Goal: Task Accomplishment & Management: Manage account settings

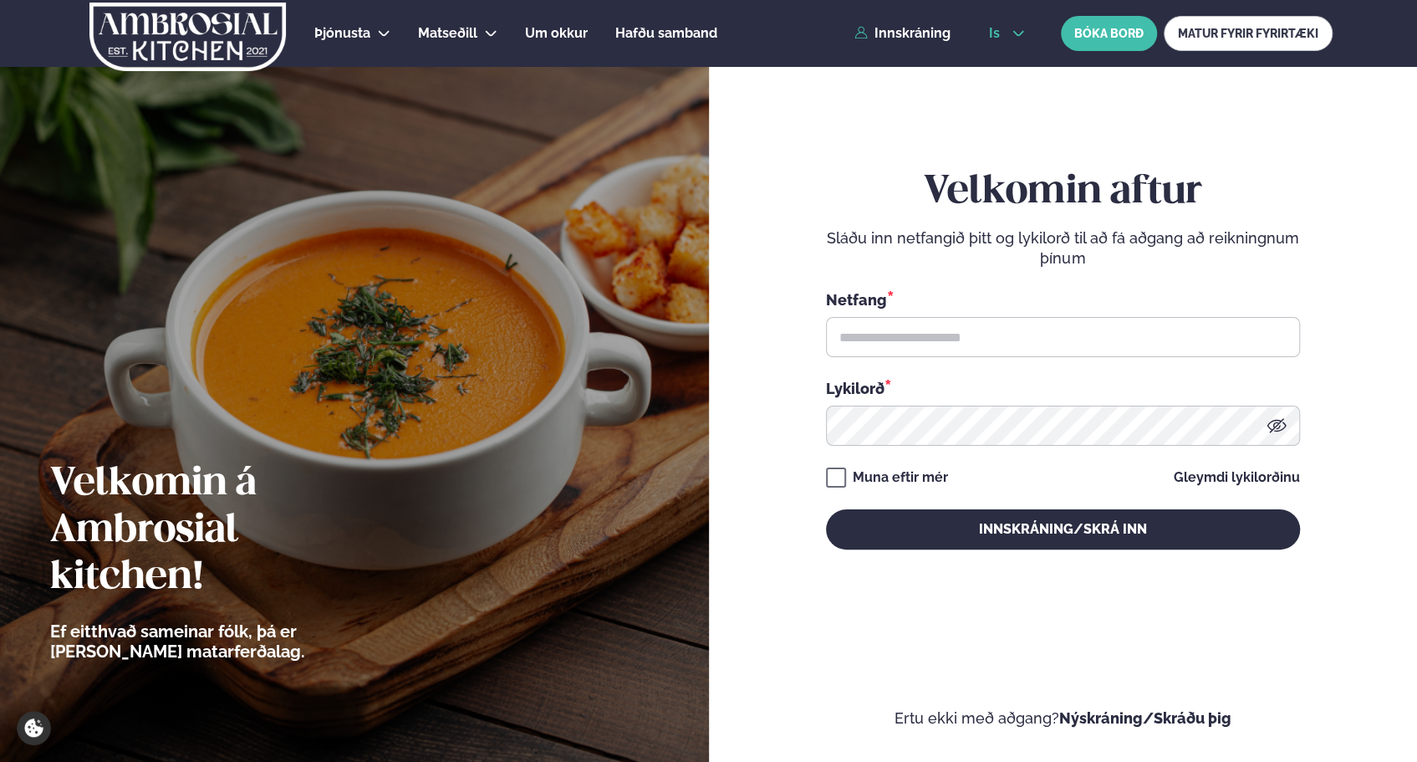
click at [605, 134] on img at bounding box center [354, 381] width 709 height 762
click at [1010, 33] on button "is" at bounding box center [1007, 33] width 63 height 13
click at [1005, 64] on link "en" at bounding box center [1007, 63] width 63 height 33
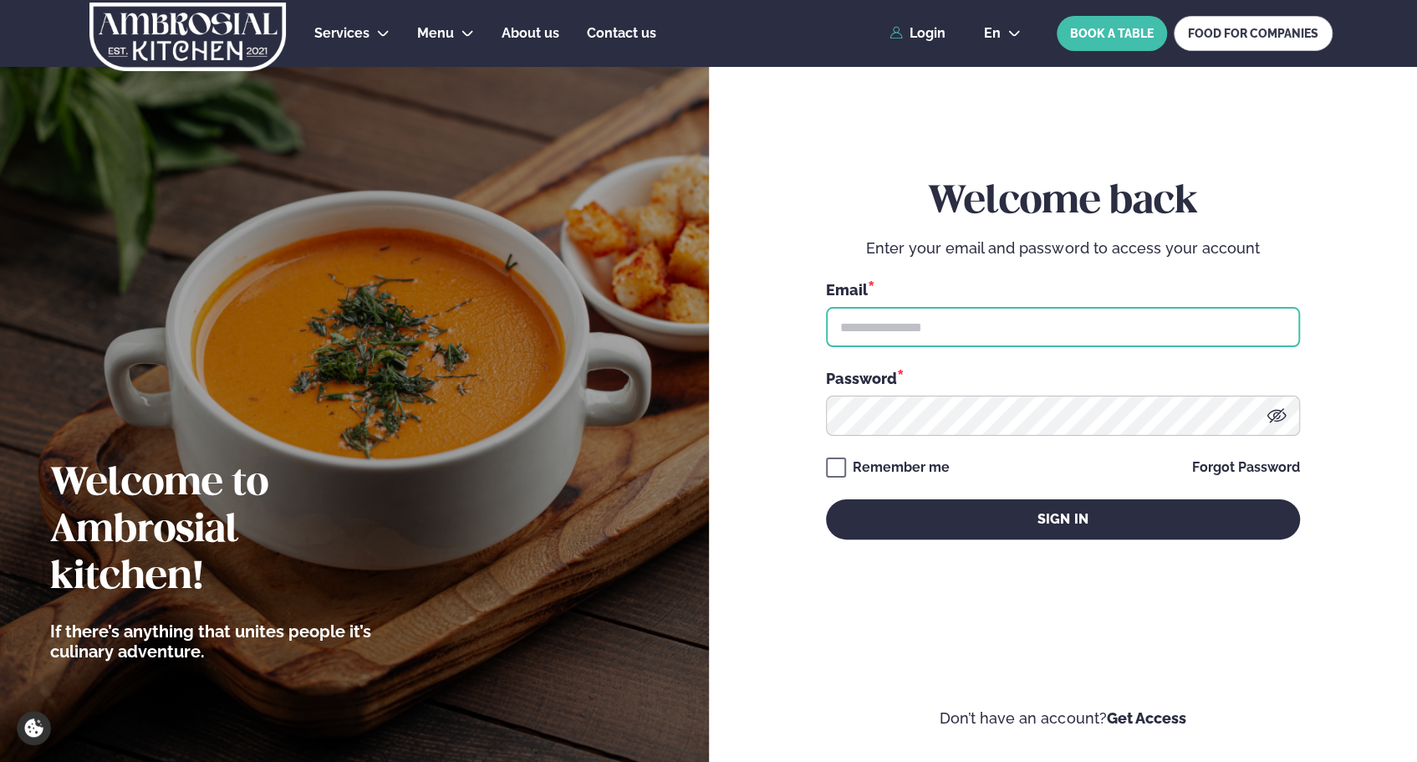
click at [978, 329] on input "text" at bounding box center [1063, 327] width 474 height 40
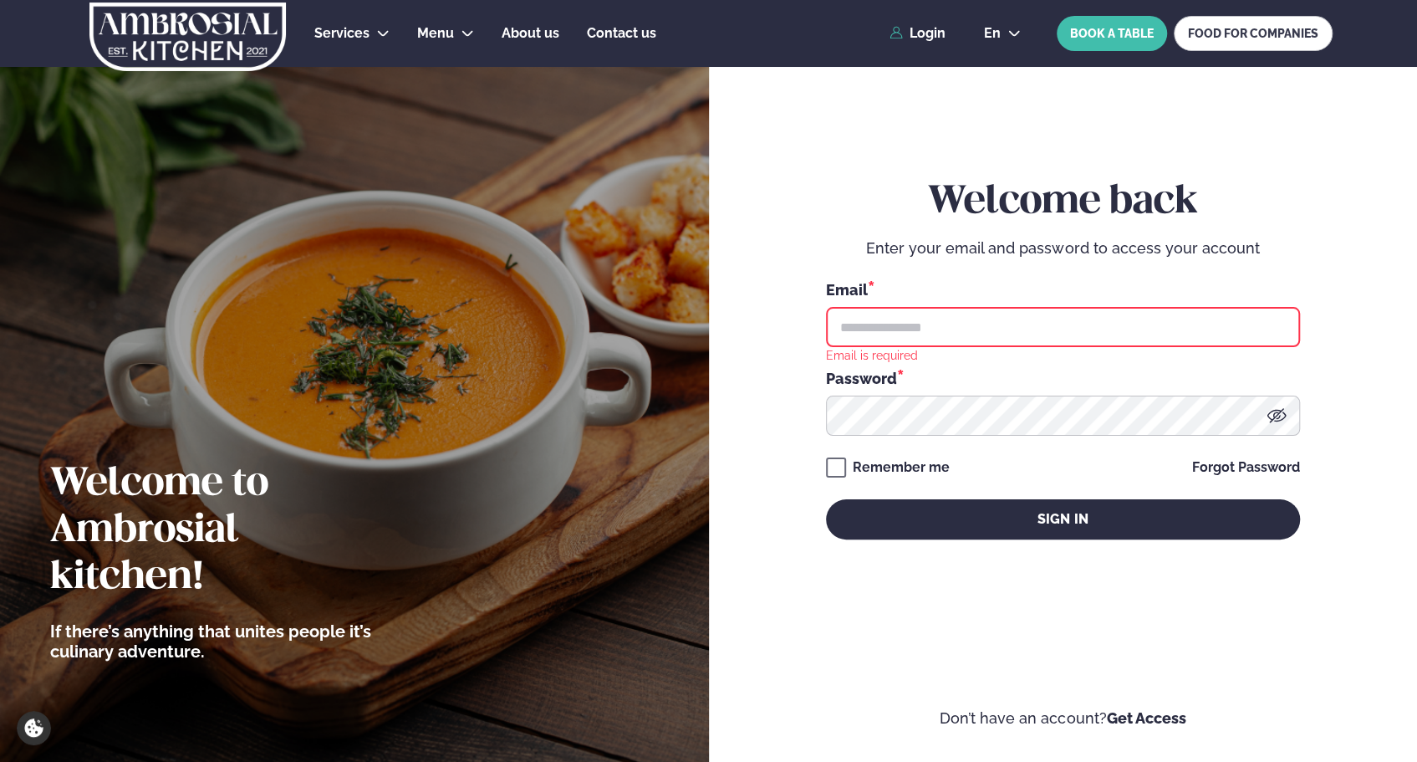
click at [989, 314] on input "text" at bounding box center [1063, 327] width 474 height 40
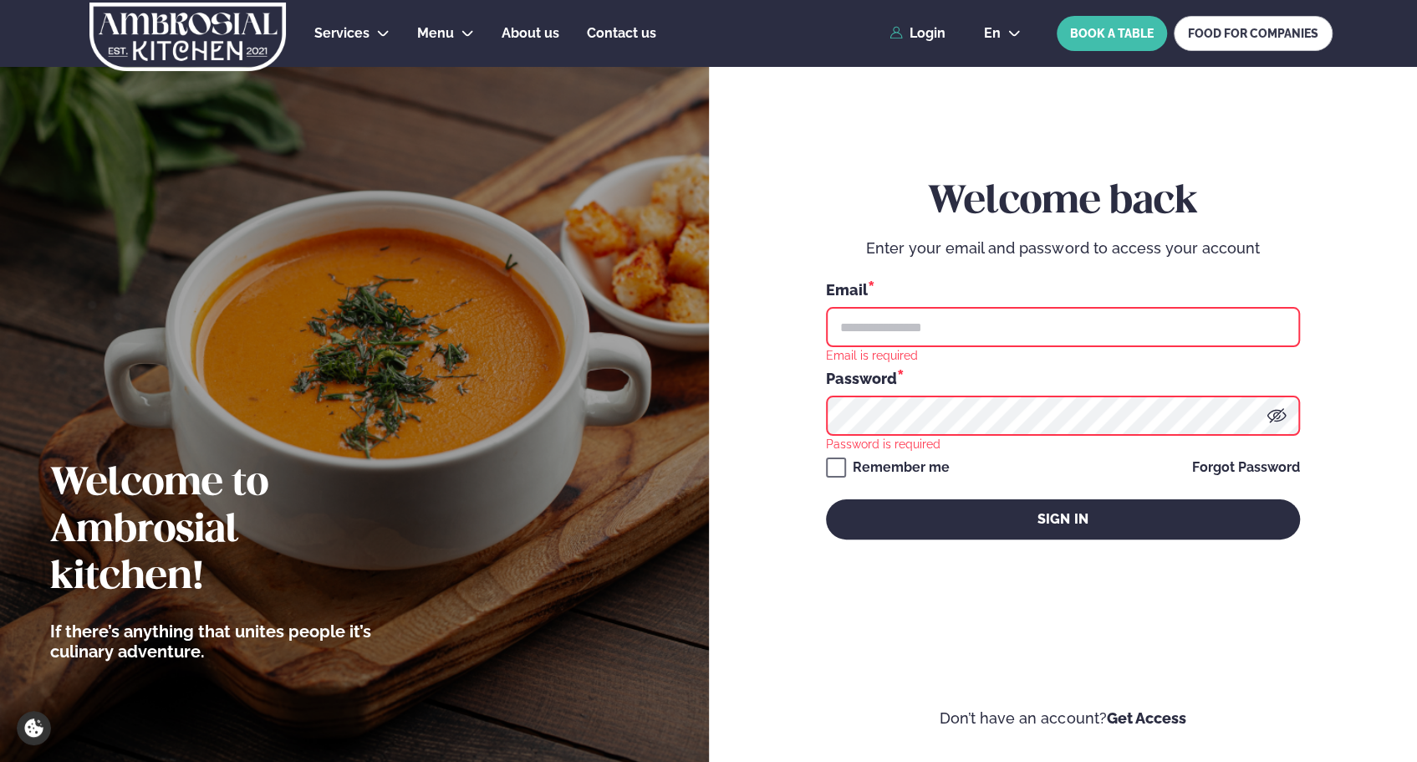
click at [1101, 334] on input "text" at bounding box center [1063, 327] width 474 height 40
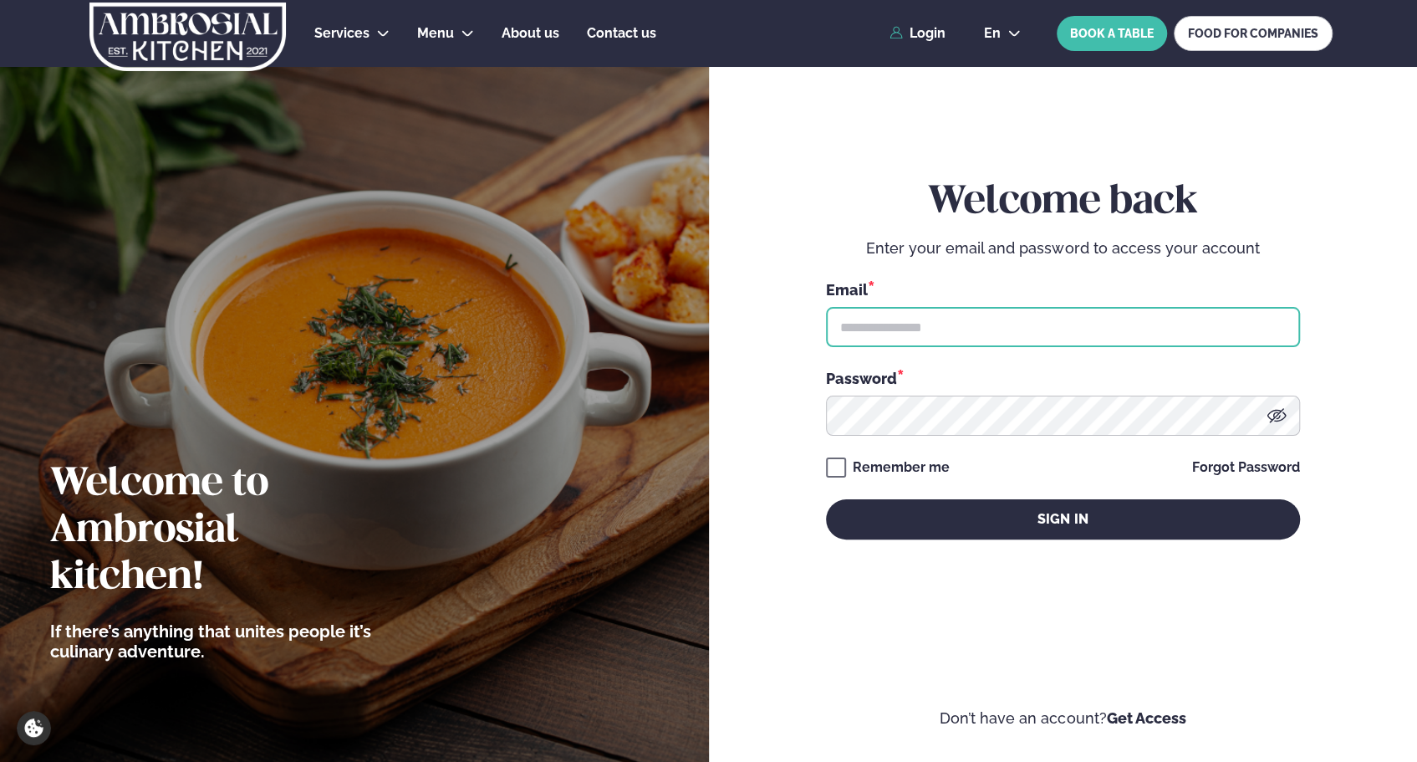
click at [913, 341] on input "text" at bounding box center [1063, 327] width 474 height 40
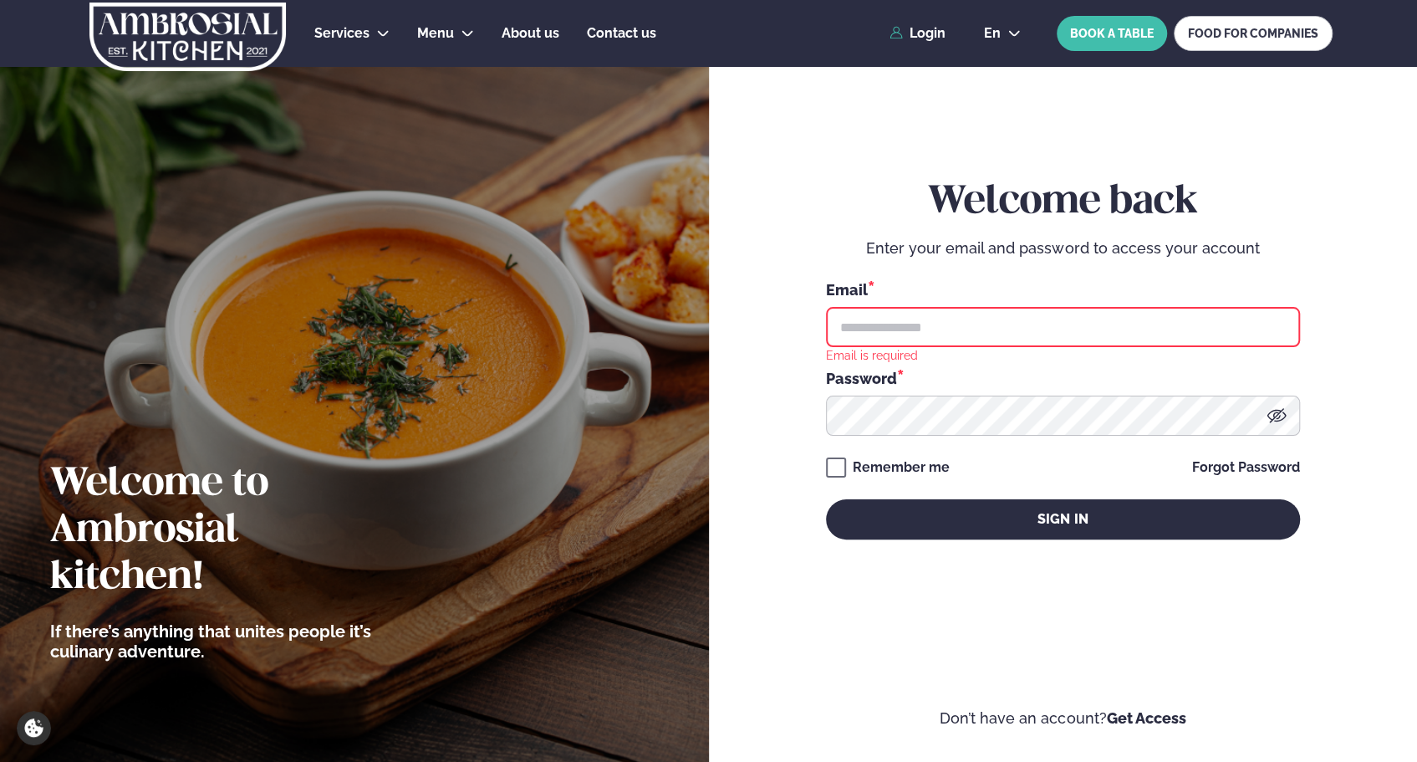
click at [993, 319] on input "text" at bounding box center [1063, 327] width 474 height 40
click at [1240, 304] on div "Email *" at bounding box center [1063, 312] width 474 height 69
click at [1201, 335] on input "text" at bounding box center [1063, 327] width 474 height 40
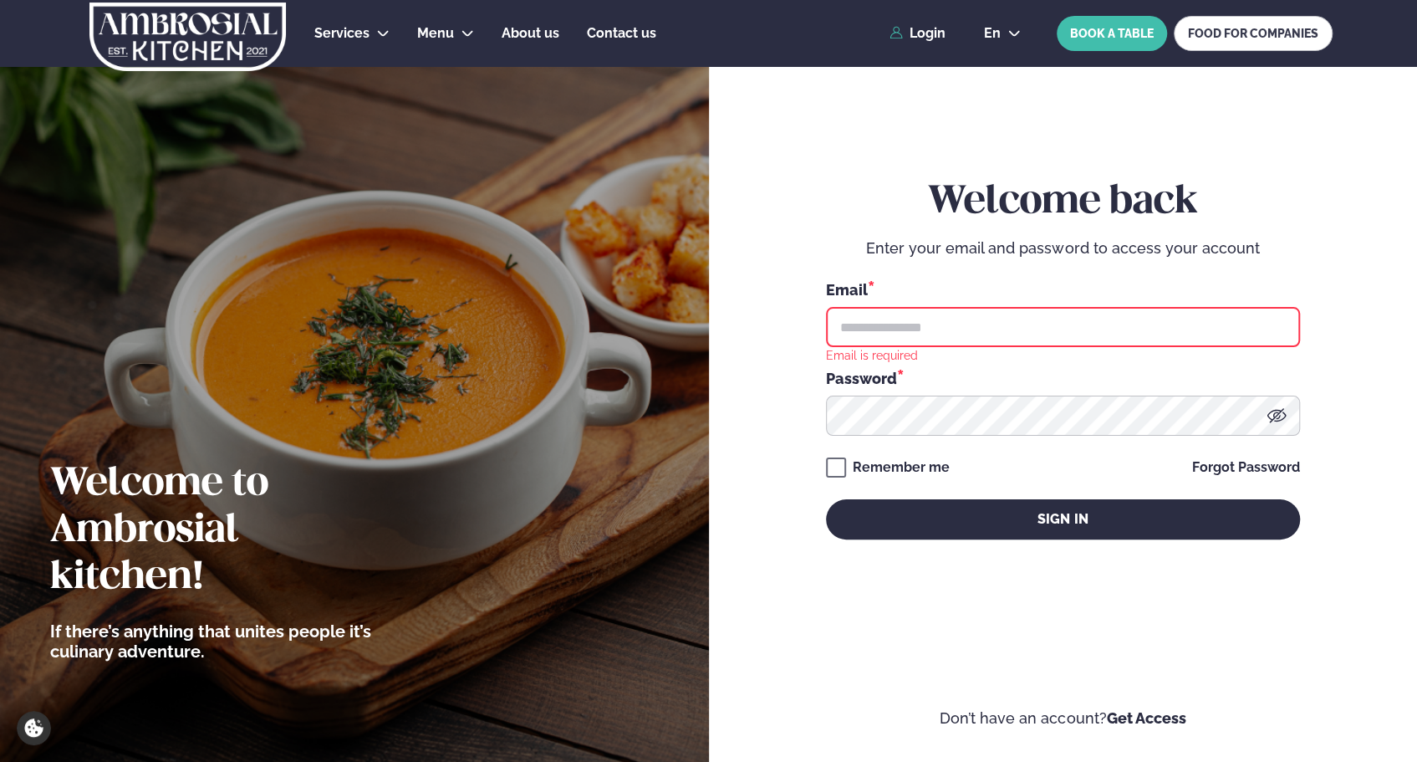
click at [1238, 311] on input "text" at bounding box center [1063, 327] width 474 height 40
click at [1258, 306] on div "Email *" at bounding box center [1063, 312] width 474 height 69
click at [1167, 290] on div "Email *" at bounding box center [1063, 289] width 474 height 22
click at [1138, 332] on input "text" at bounding box center [1063, 327] width 474 height 40
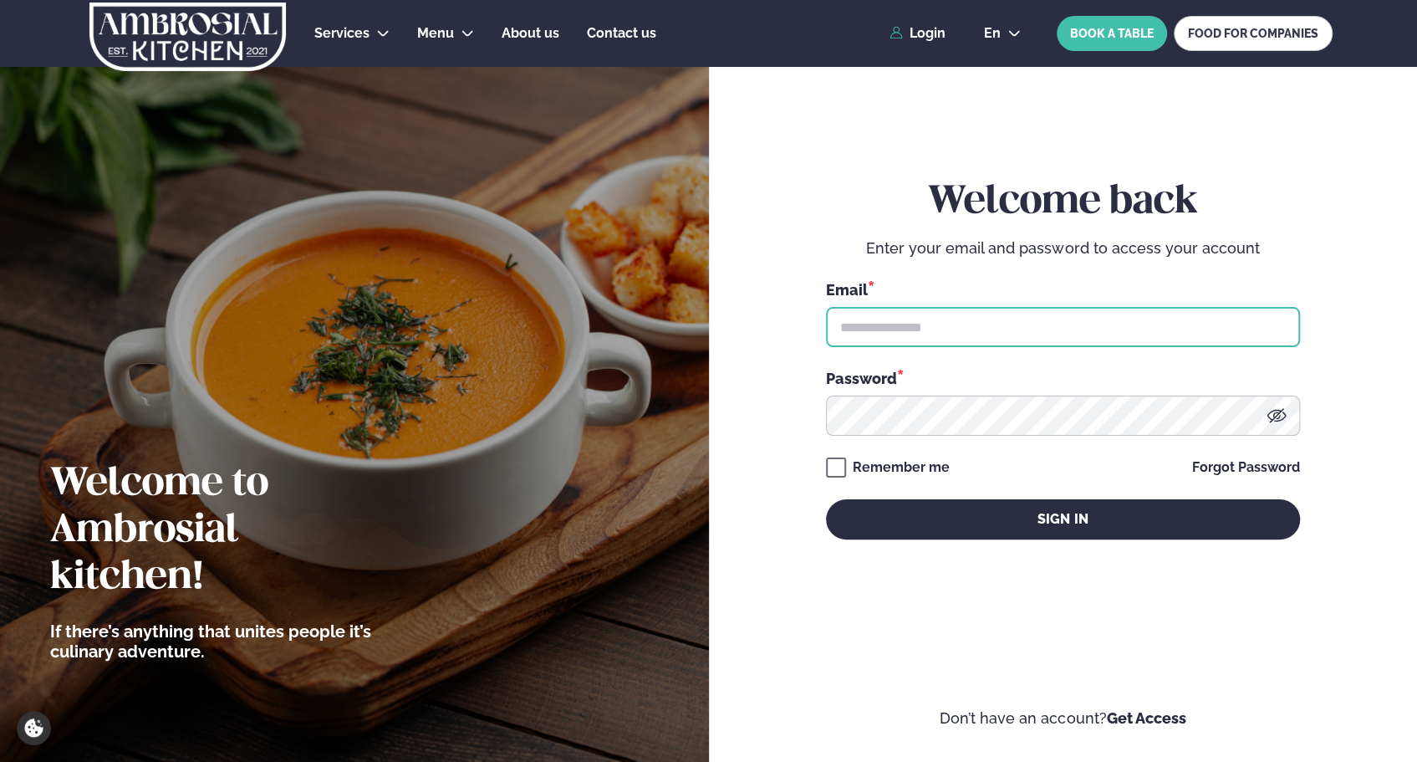
click at [948, 319] on input "text" at bounding box center [1063, 327] width 474 height 40
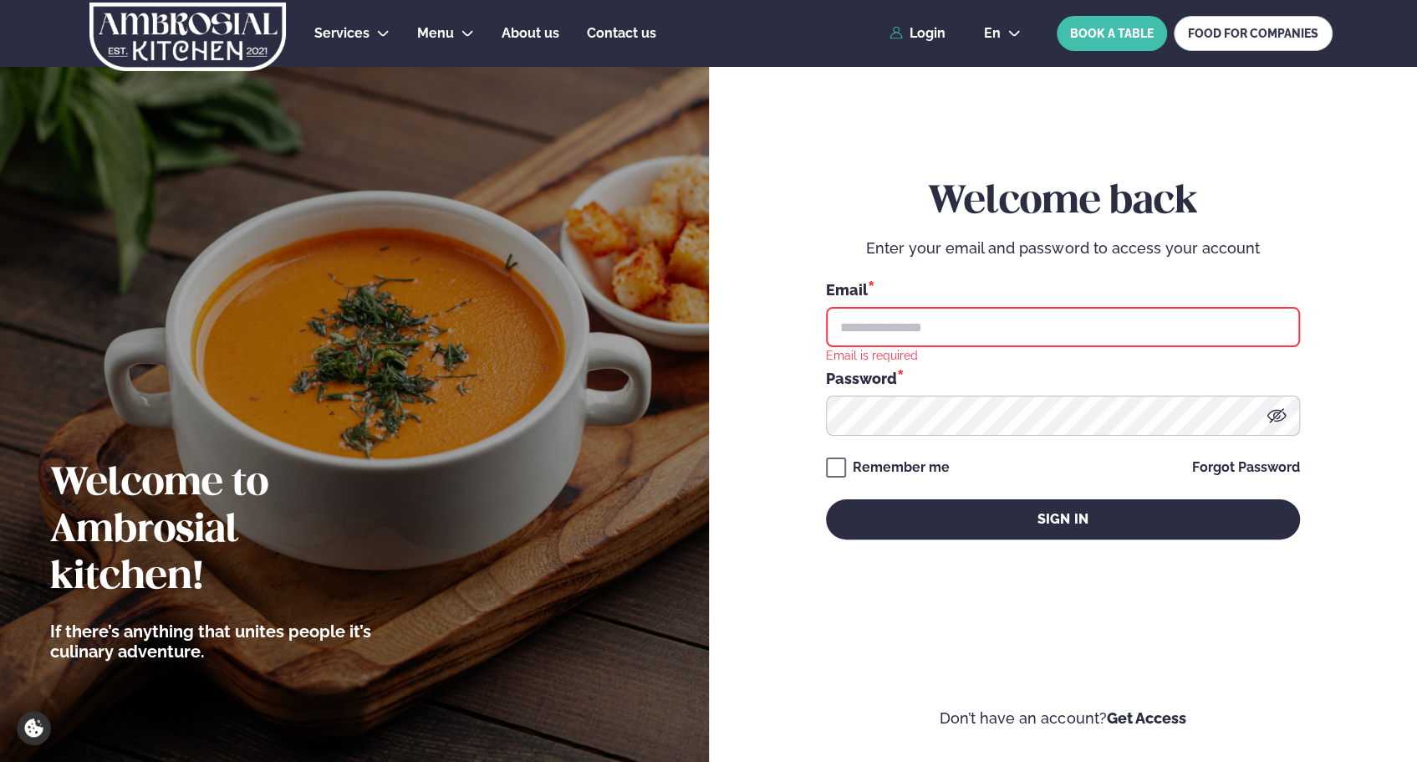
type input "**********"
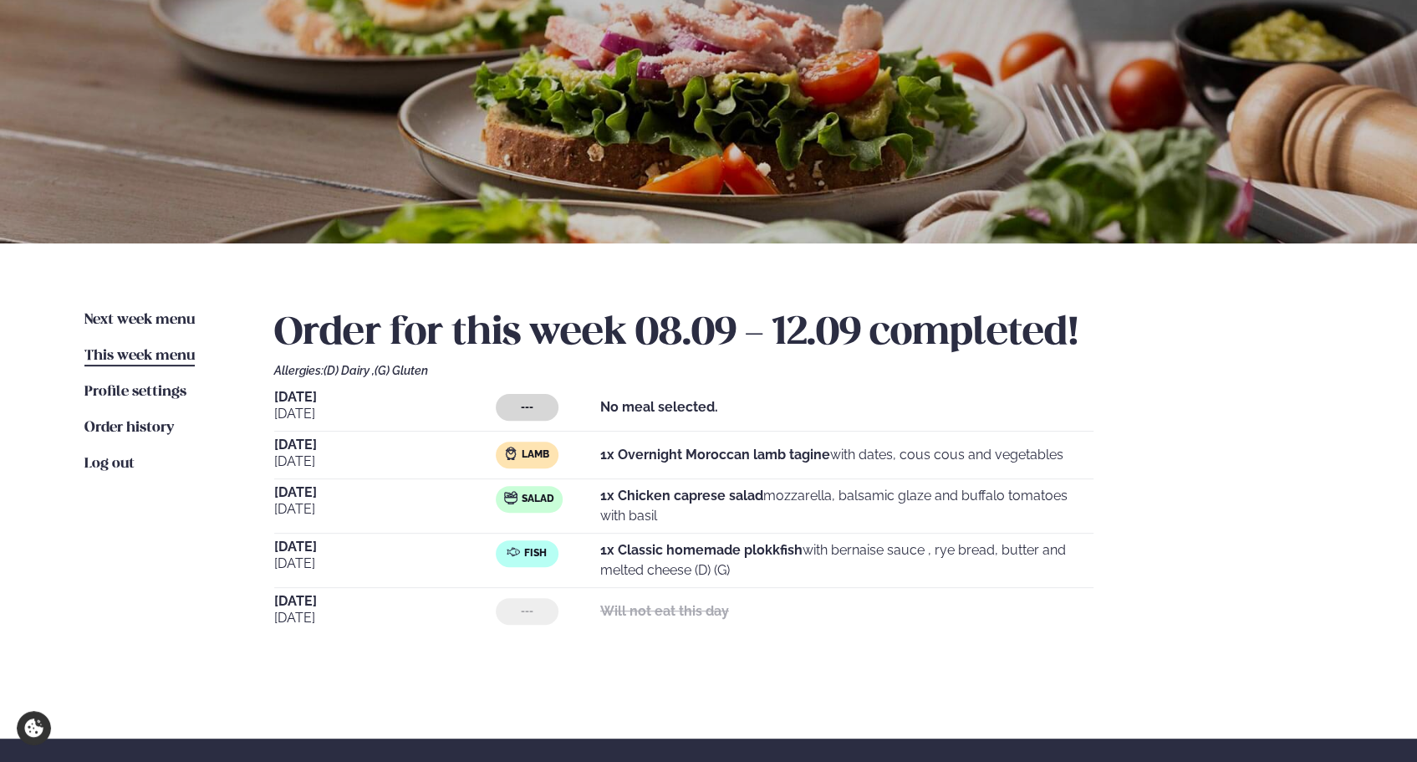
scroll to position [140, 0]
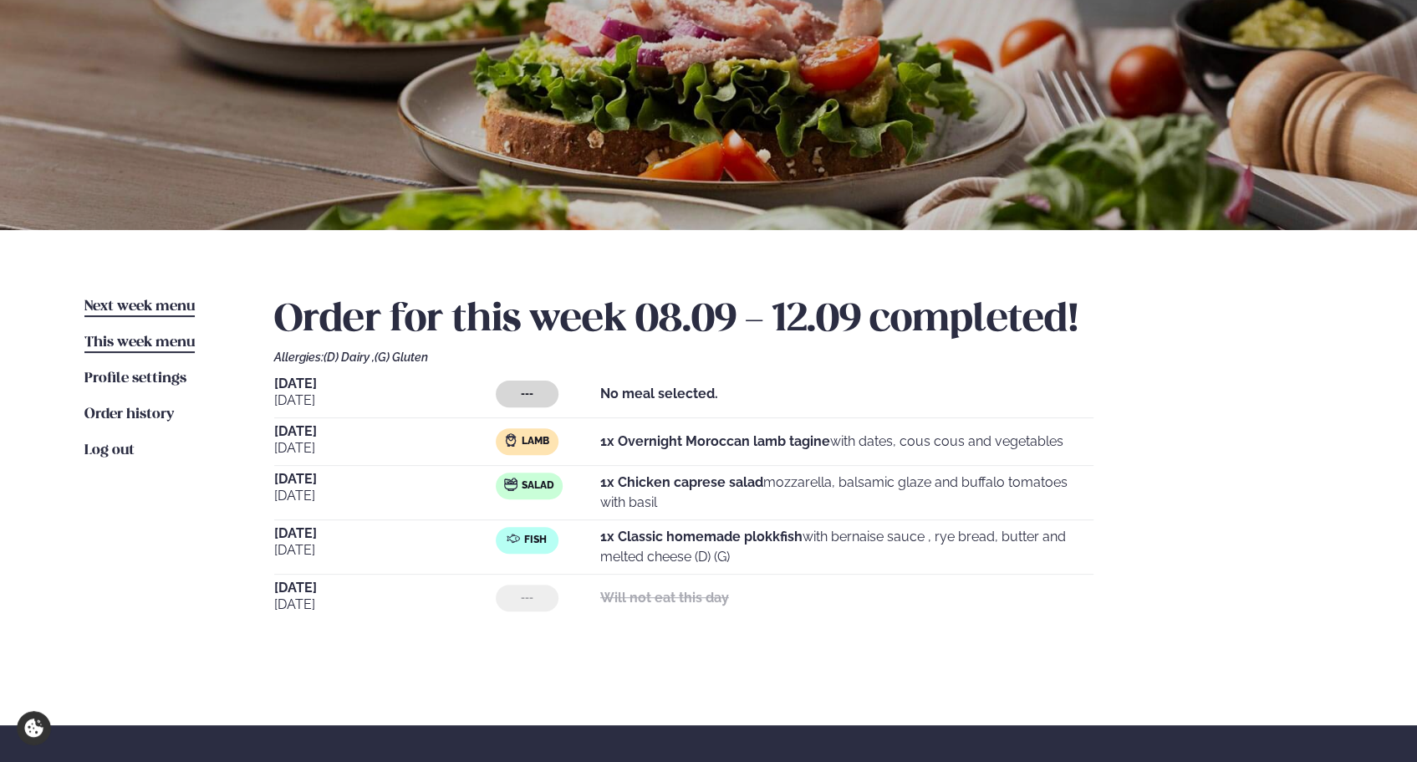
click at [139, 303] on span "Next week menu" at bounding box center [139, 306] width 110 height 14
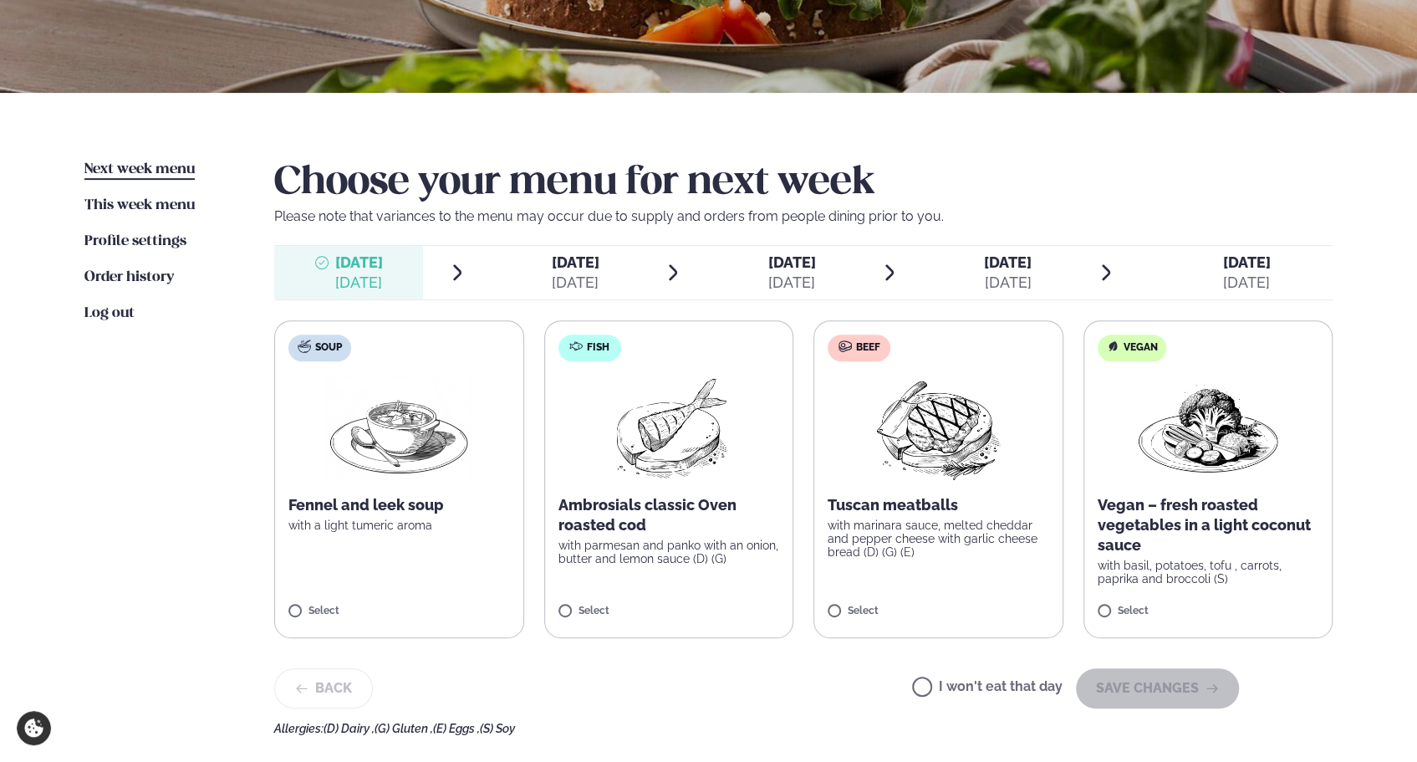
scroll to position [278, 0]
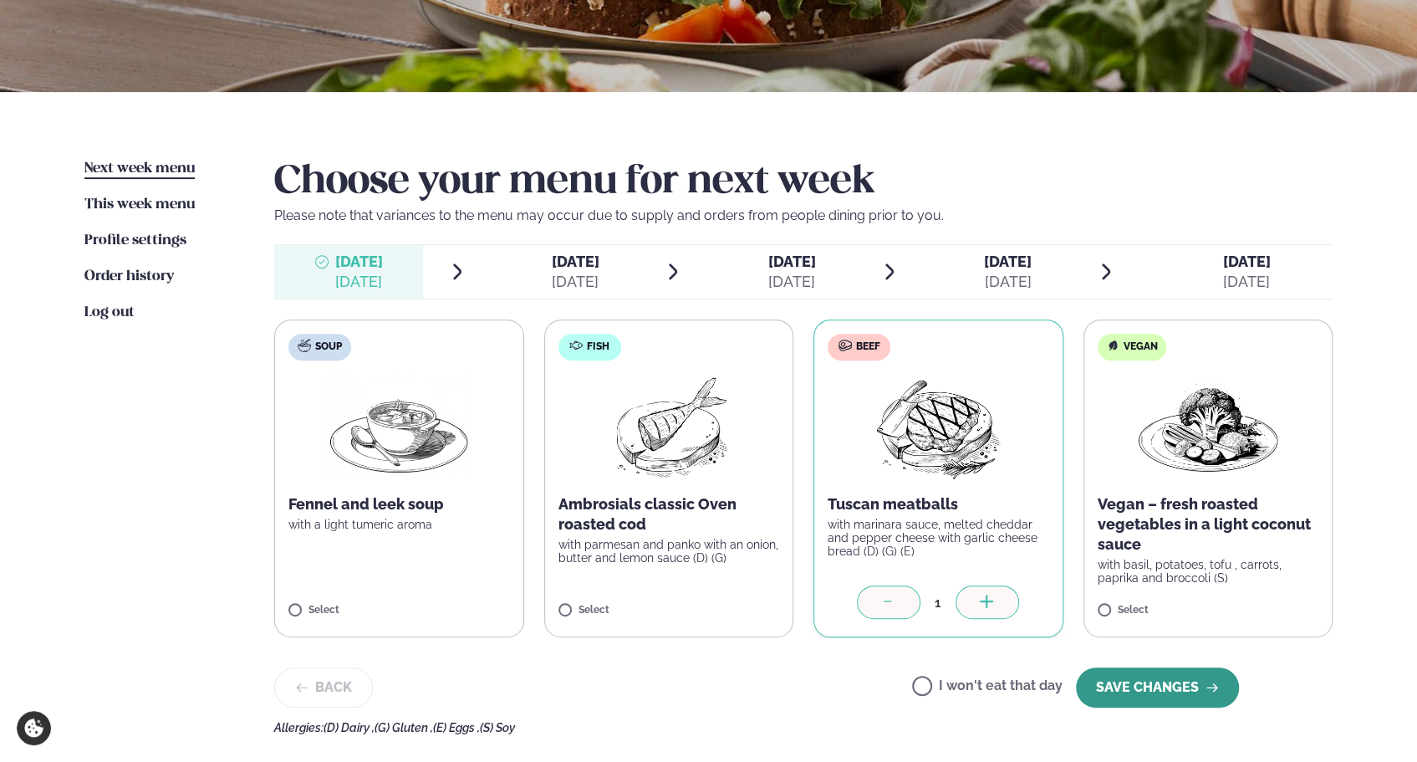
click at [1151, 681] on button "SAVE CHANGES" at bounding box center [1157, 687] width 163 height 40
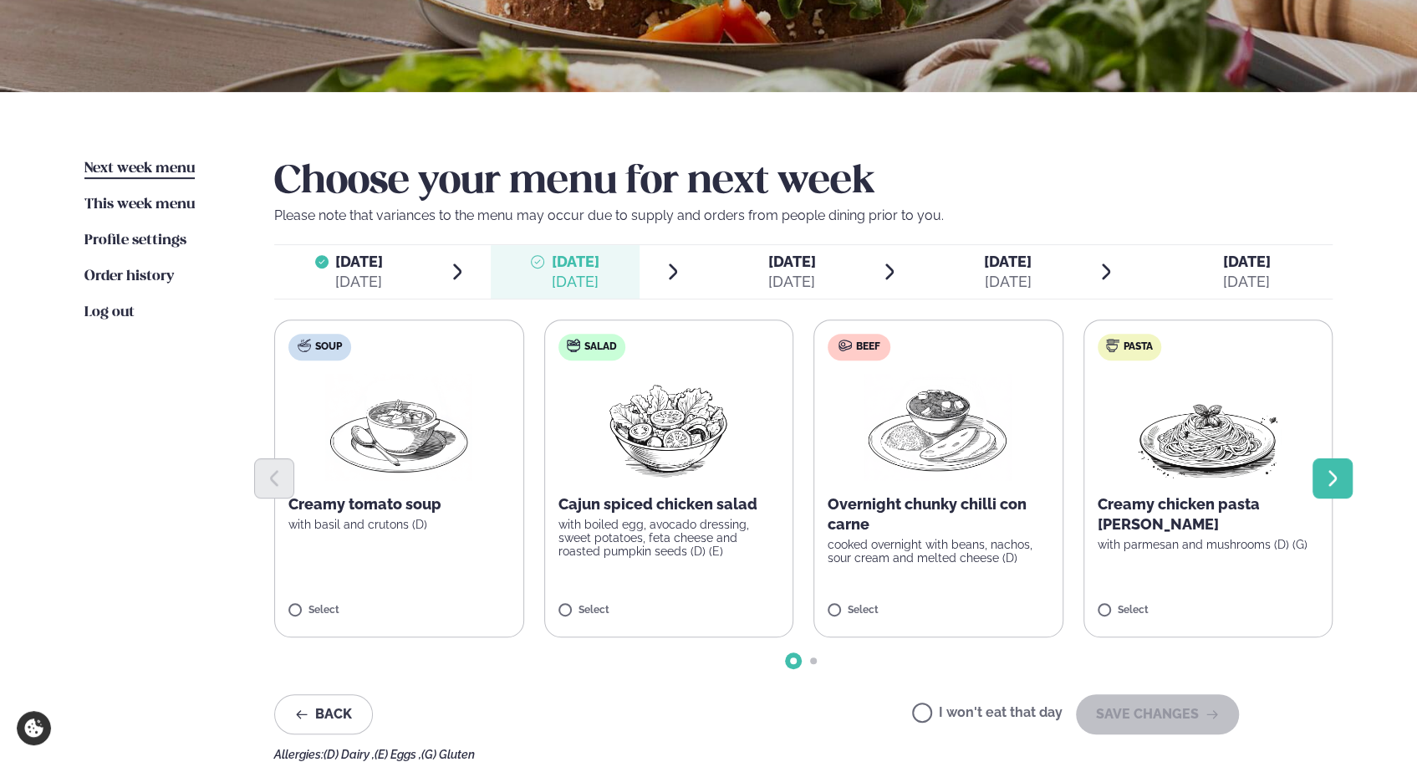
click at [1331, 480] on icon "Next slide" at bounding box center [1333, 478] width 20 height 20
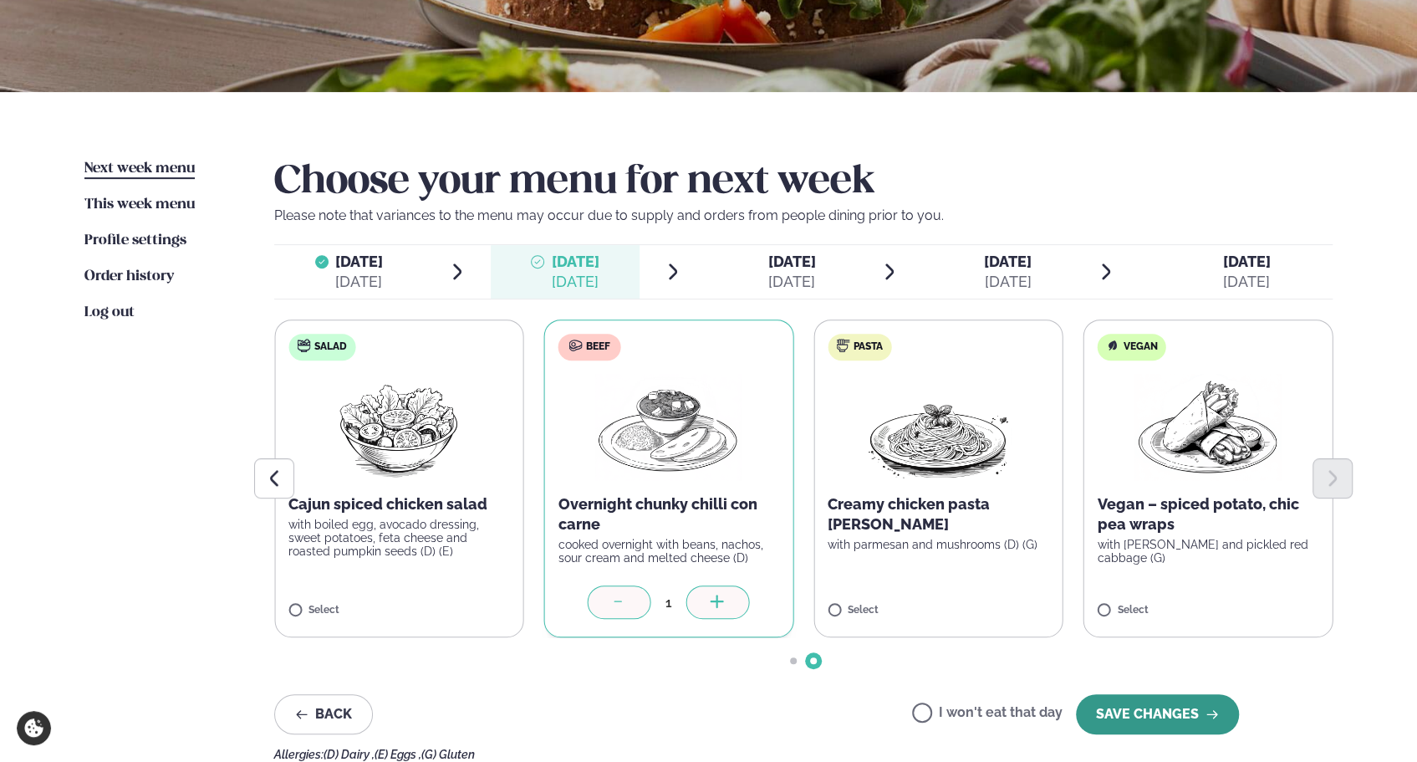
click at [1148, 716] on button "SAVE CHANGES" at bounding box center [1157, 714] width 163 height 40
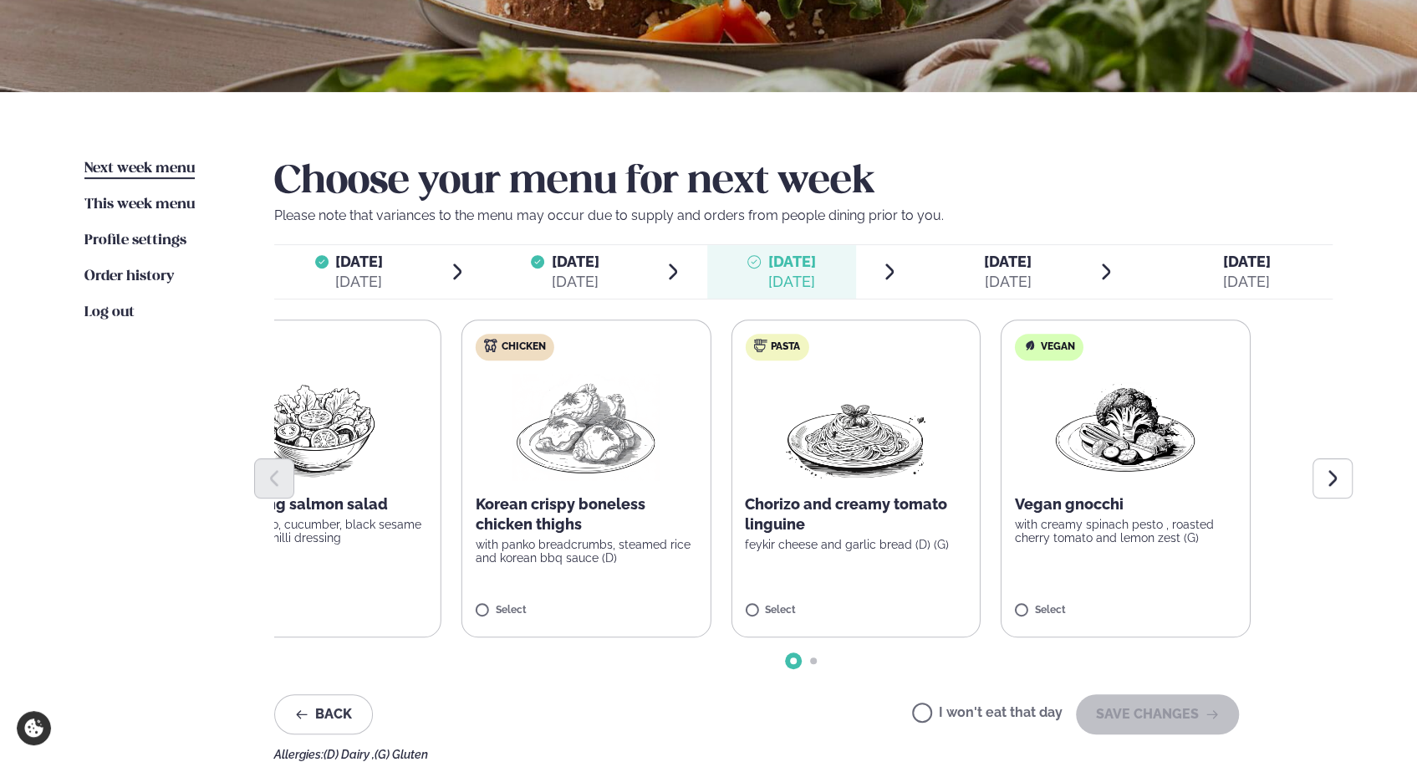
click at [726, 525] on div "Soup Sesame carrot soup with red lentils Select Salad Bang bang salmon salad wi…" at bounding box center [451, 478] width 1059 height 318
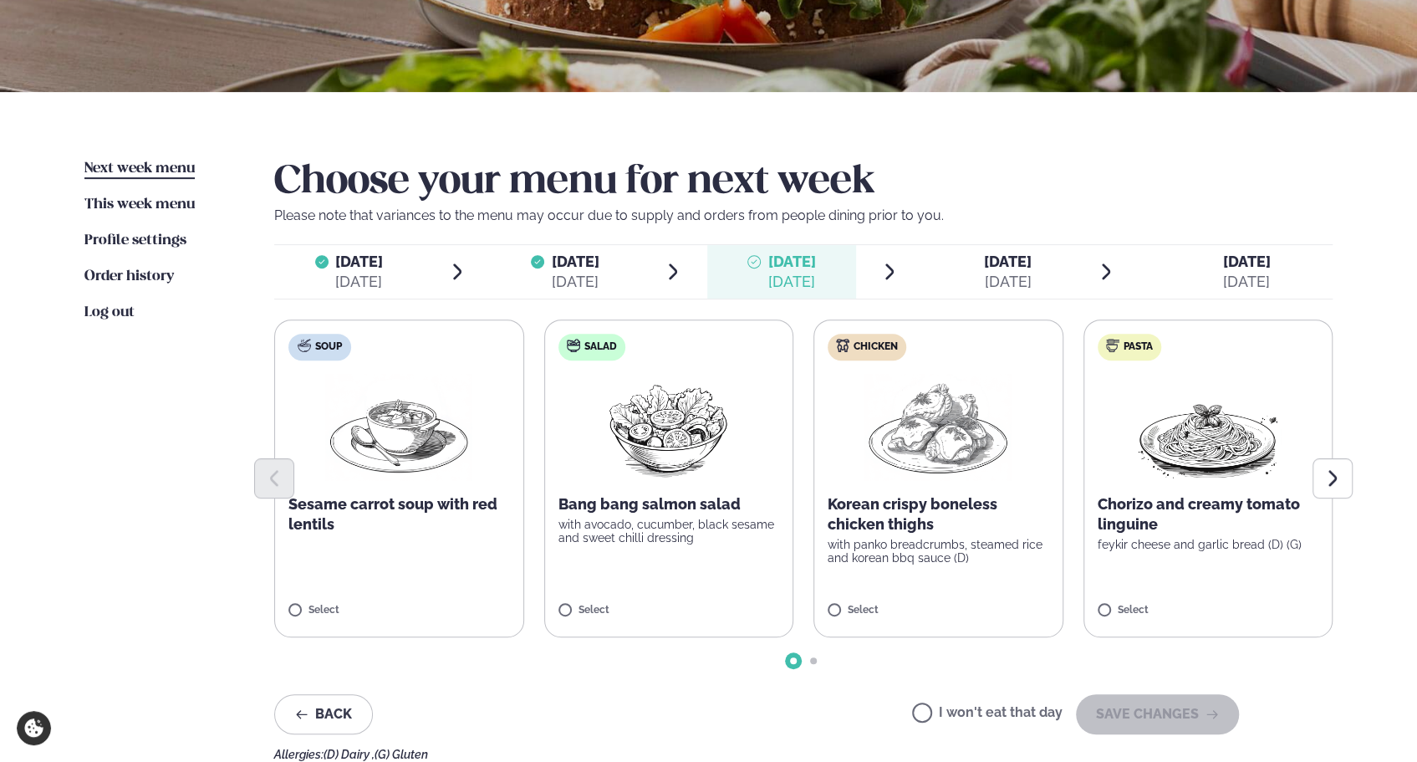
click at [1311, 480] on div at bounding box center [803, 478] width 1059 height 40
click at [1324, 480] on icon "Next slide" at bounding box center [1333, 478] width 20 height 20
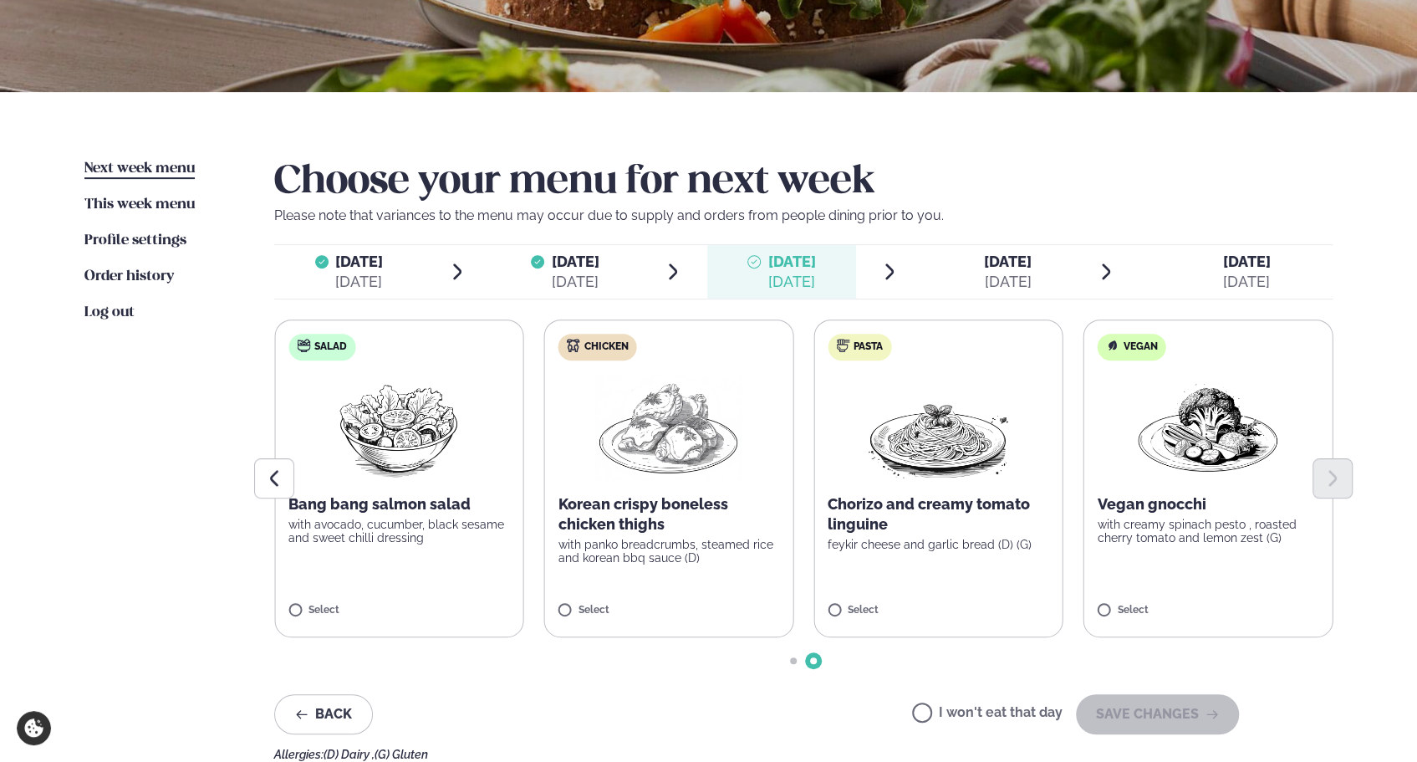
click at [641, 507] on p "Korean crispy boneless chicken thighs" at bounding box center [670, 514] width 222 height 40
click at [1186, 708] on button "SAVE CHANGES" at bounding box center [1157, 714] width 163 height 40
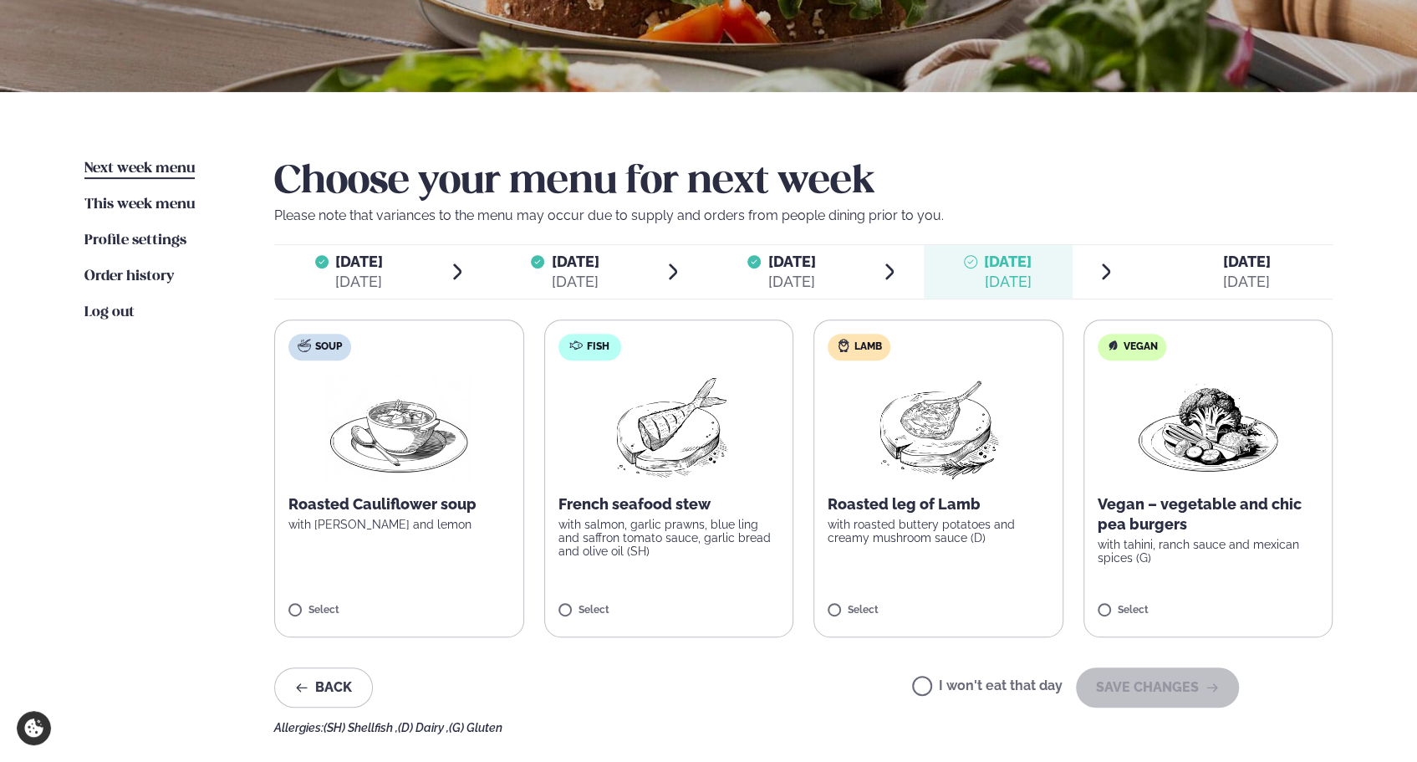
click at [680, 514] on div "French seafood stew with salmon, garlic prawns, blue ling and saffron tomato sa…" at bounding box center [670, 526] width 222 height 64
click at [1162, 684] on button "SAVE CHANGES" at bounding box center [1157, 687] width 163 height 40
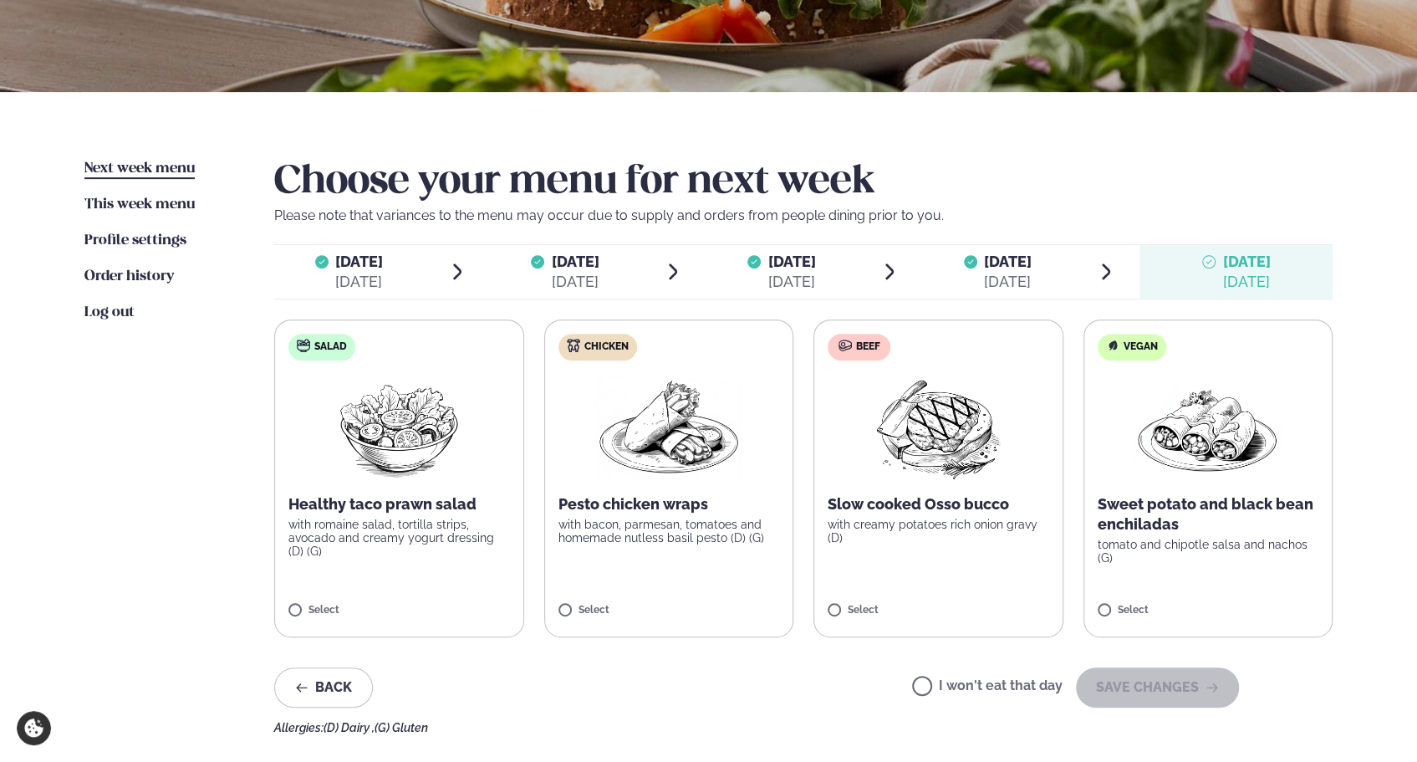
click at [934, 687] on label "I won't eat that day" at bounding box center [987, 688] width 151 height 18
click at [929, 686] on label "I won't eat that day" at bounding box center [987, 688] width 151 height 18
click at [685, 529] on p "with bacon, parmesan, tomatoes and homemade nutless basil pesto (D) (G)" at bounding box center [670, 531] width 222 height 27
click at [1140, 689] on button "SAVE CHANGES" at bounding box center [1157, 687] width 163 height 40
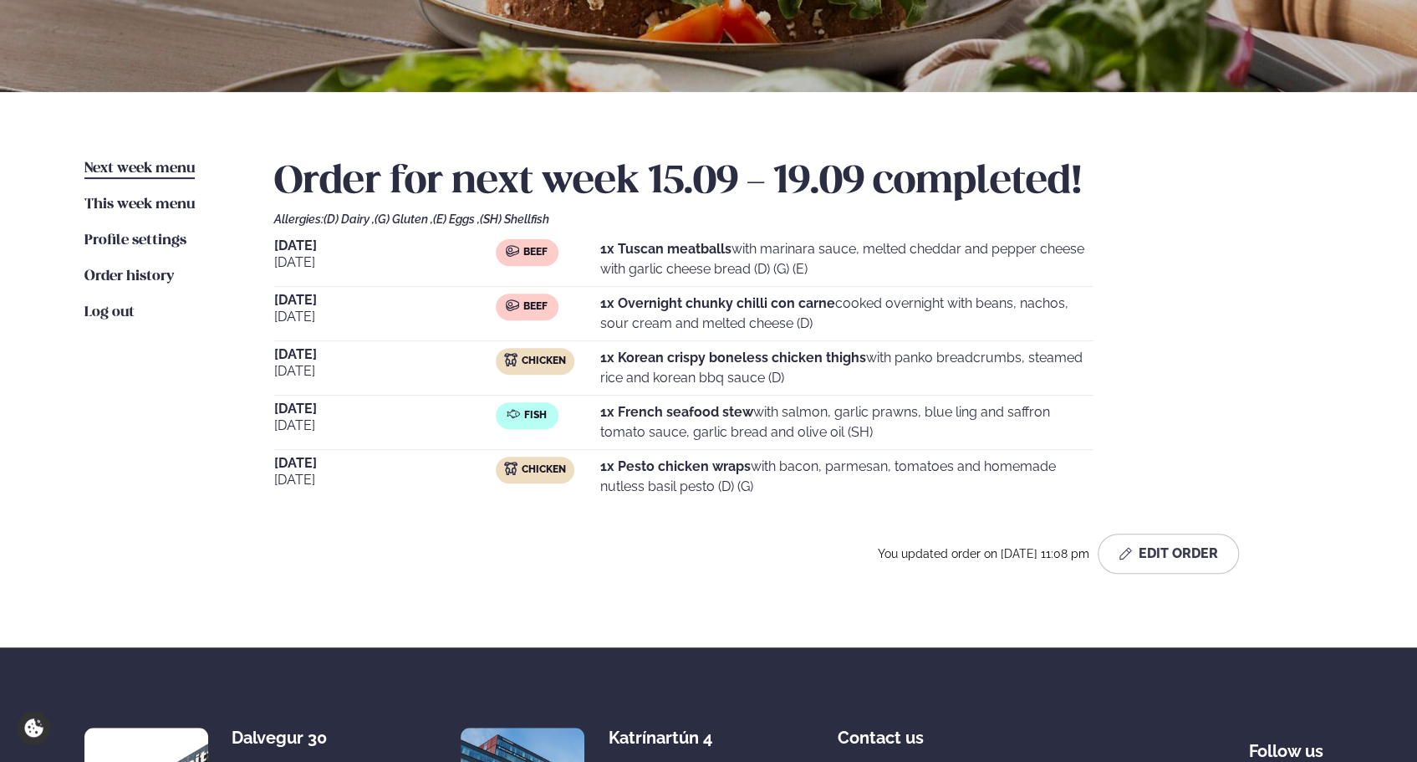
click at [166, 161] on span "Next week menu" at bounding box center [139, 168] width 110 height 14
click at [1194, 553] on button "Edit Order" at bounding box center [1168, 554] width 141 height 40
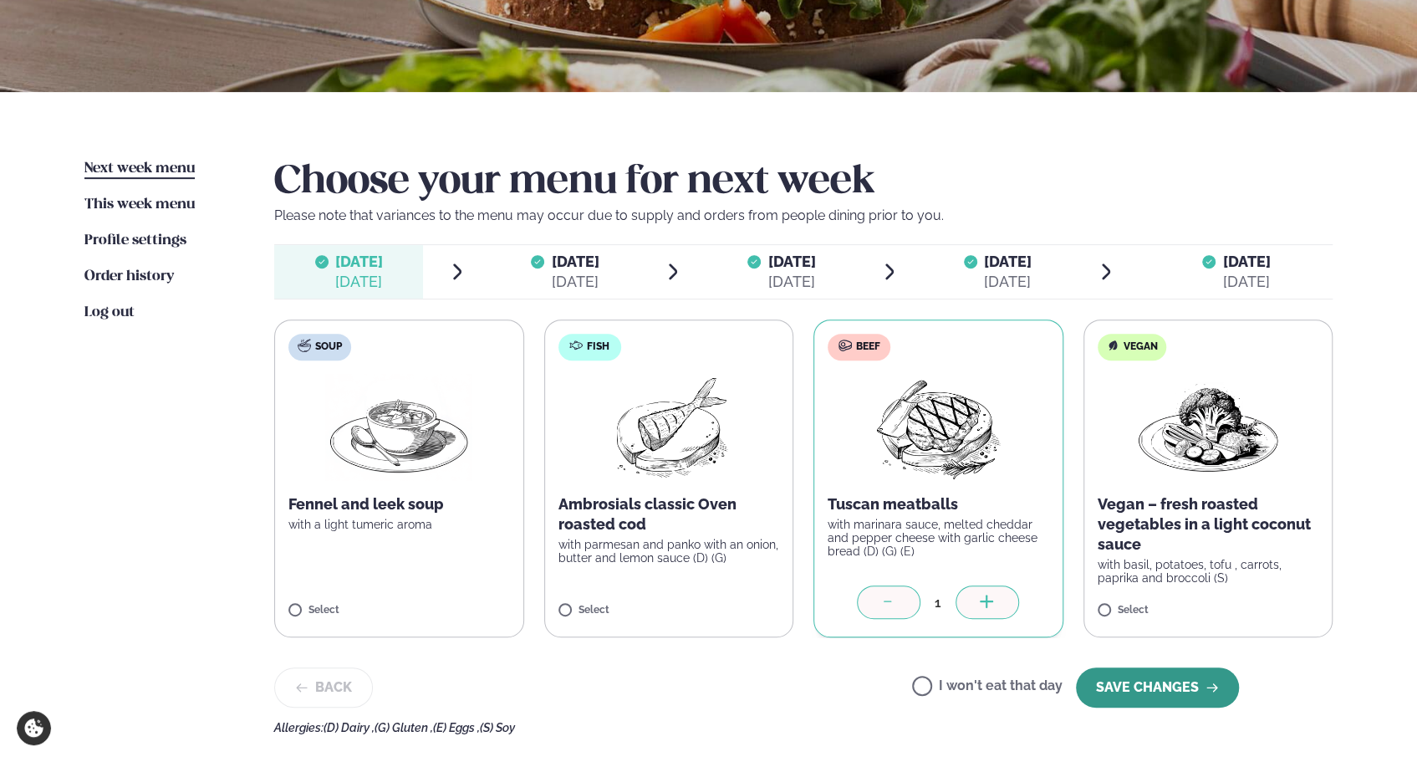
click at [1160, 683] on button "SAVE CHANGES" at bounding box center [1157, 687] width 163 height 40
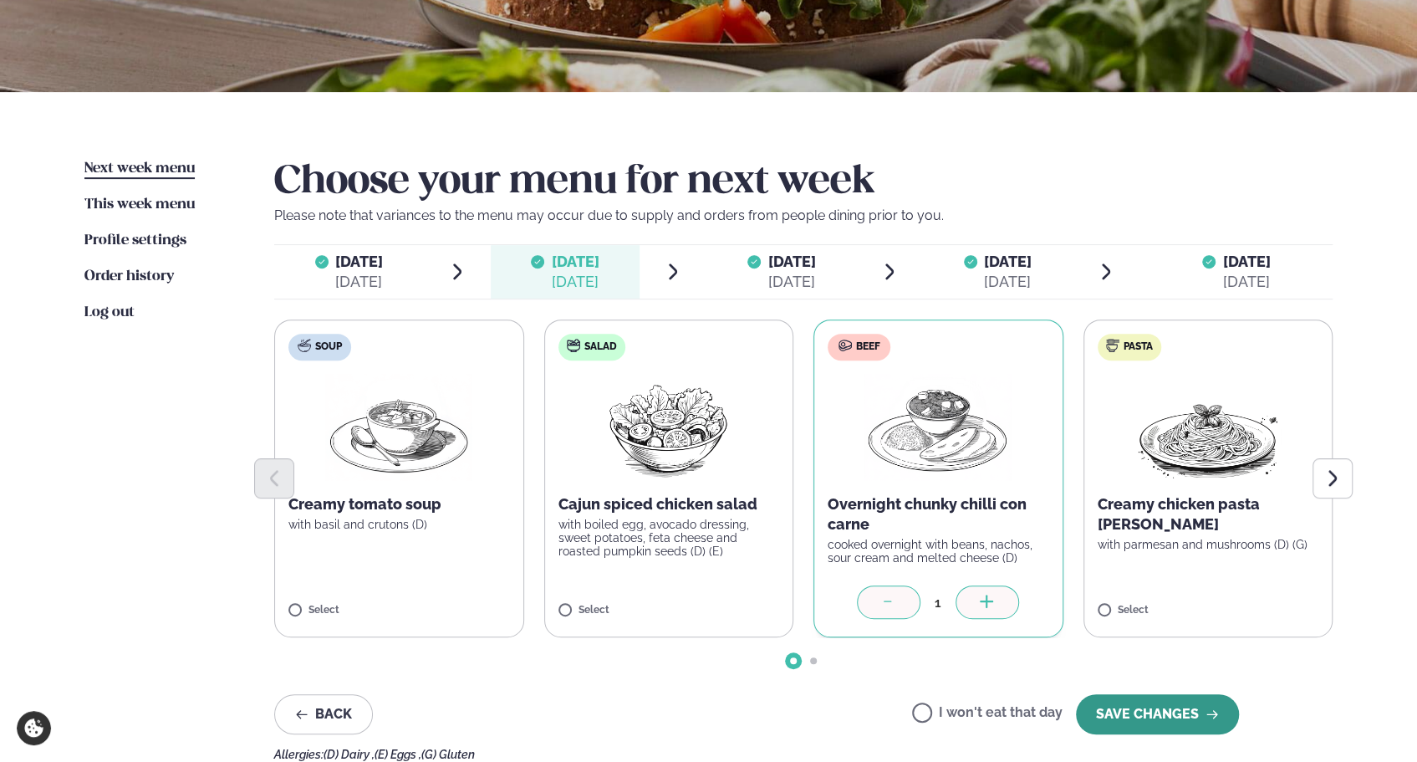
click at [1157, 706] on button "SAVE CHANGES" at bounding box center [1157, 714] width 163 height 40
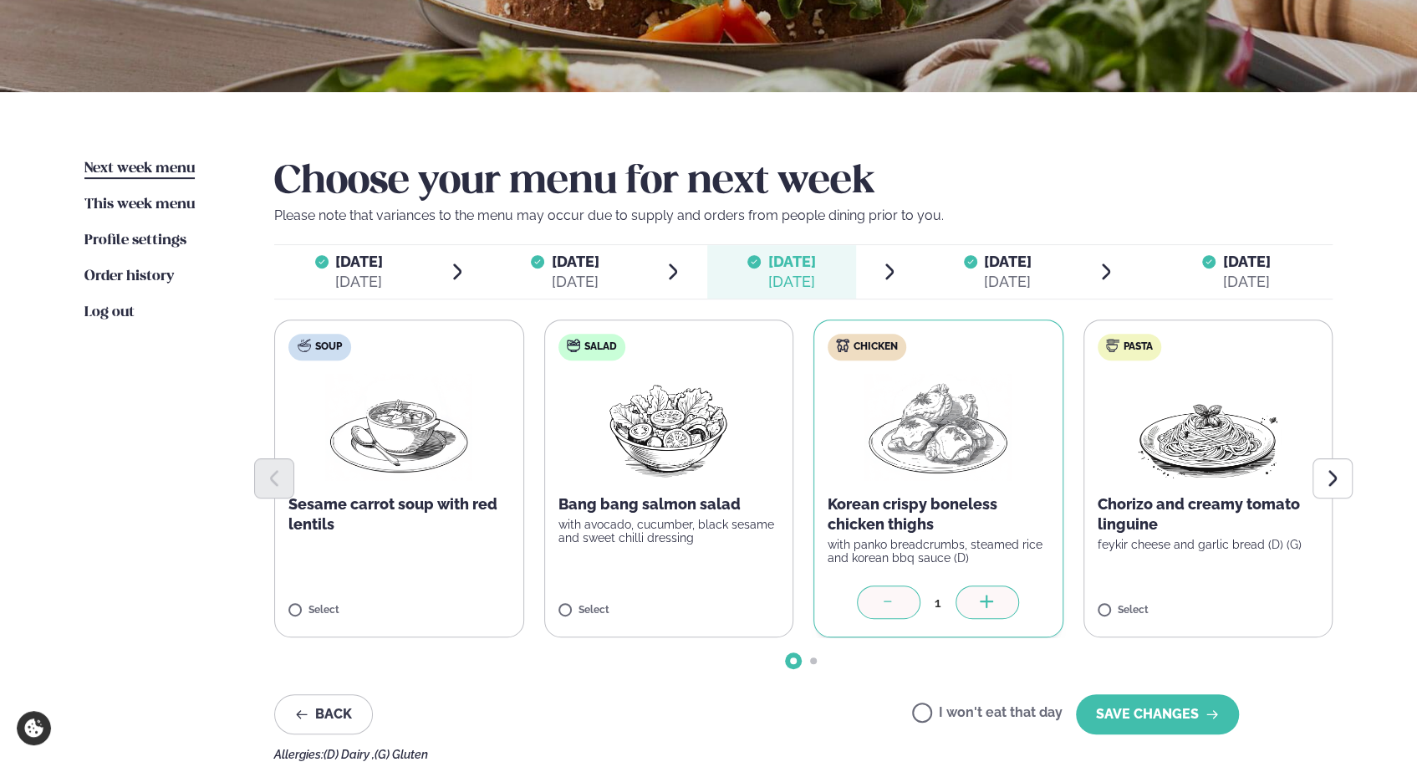
click at [1157, 706] on button "SAVE CHANGES" at bounding box center [1157, 714] width 163 height 40
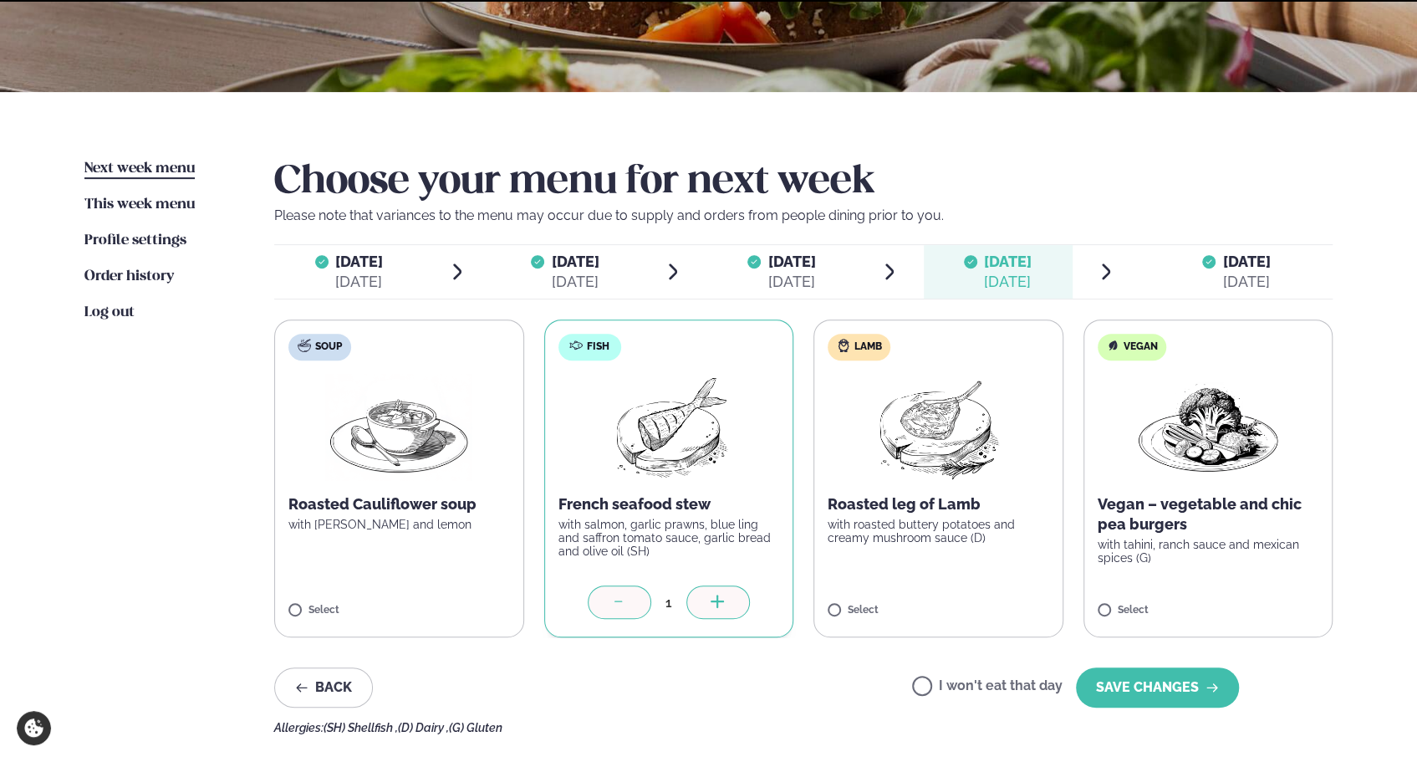
click at [1157, 706] on button "SAVE CHANGES" at bounding box center [1157, 687] width 163 height 40
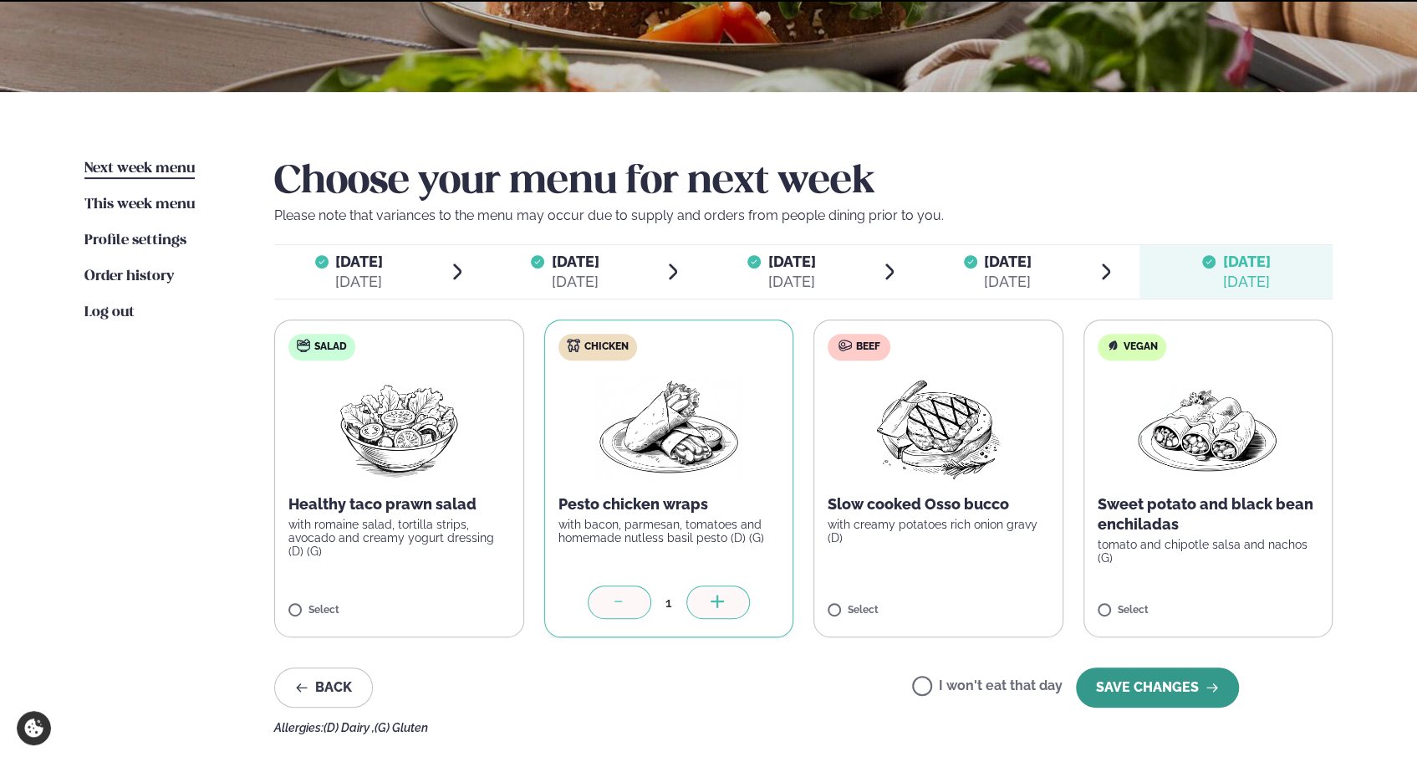
click at [1147, 697] on button "SAVE CHANGES" at bounding box center [1157, 687] width 163 height 40
